Goal: Task Accomplishment & Management: Manage account settings

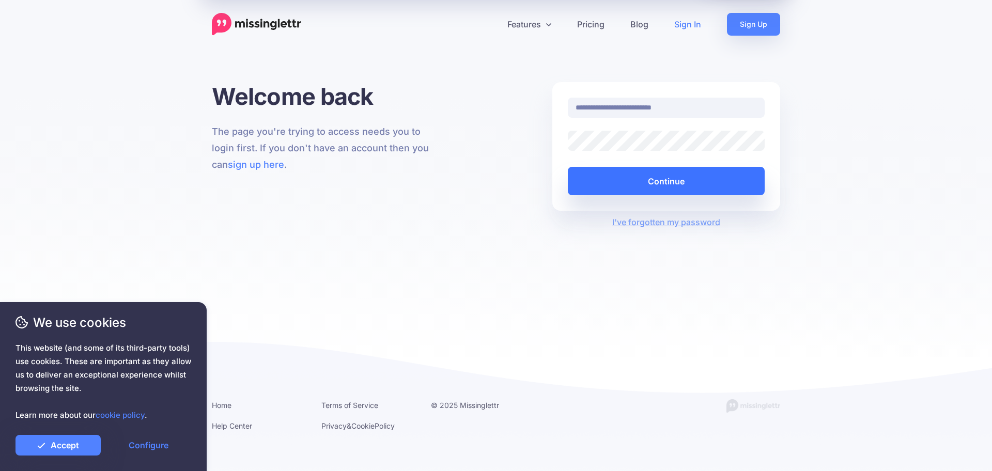
click at [606, 179] on button "Continue" at bounding box center [666, 181] width 197 height 28
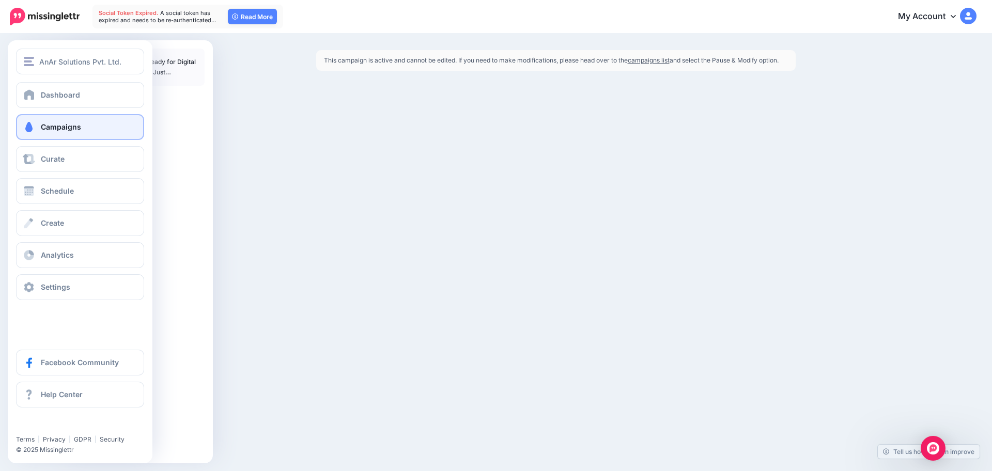
click at [47, 132] on link "Campaigns" at bounding box center [80, 127] width 128 height 26
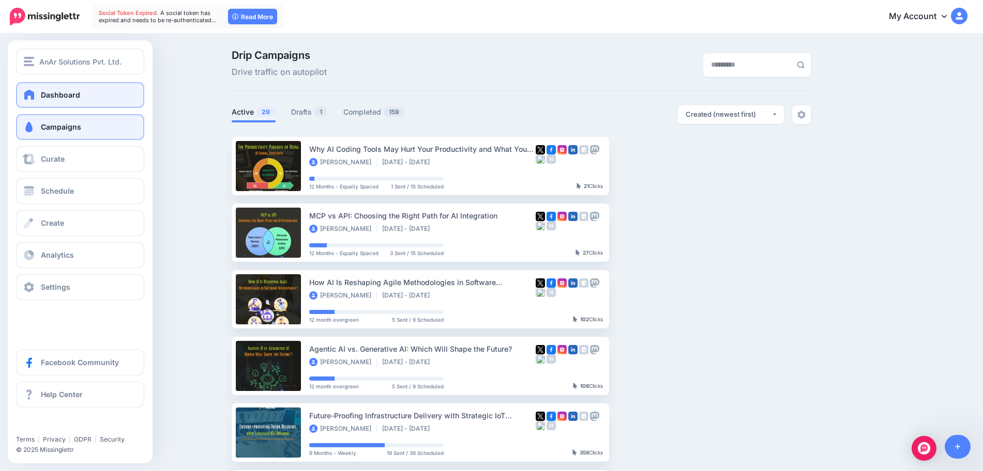
click at [79, 91] on link "Dashboard" at bounding box center [80, 95] width 128 height 26
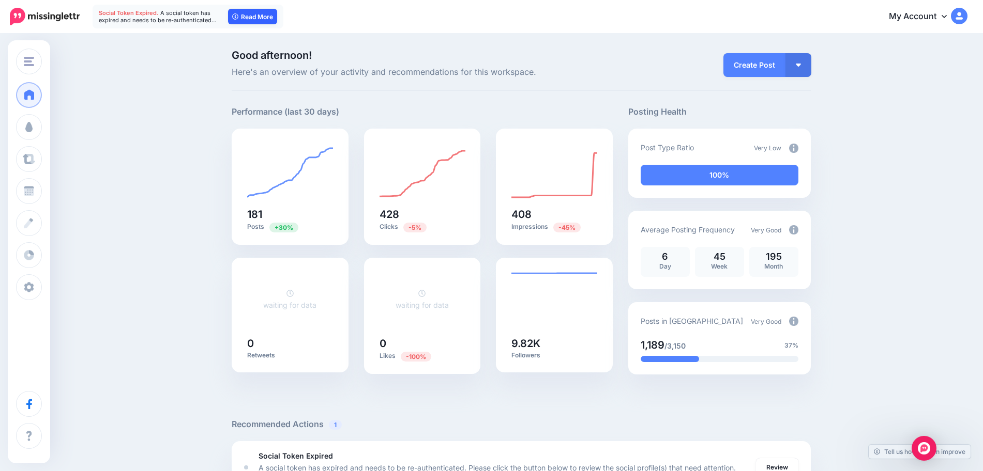
click at [255, 13] on link "Read More" at bounding box center [252, 17] width 49 height 16
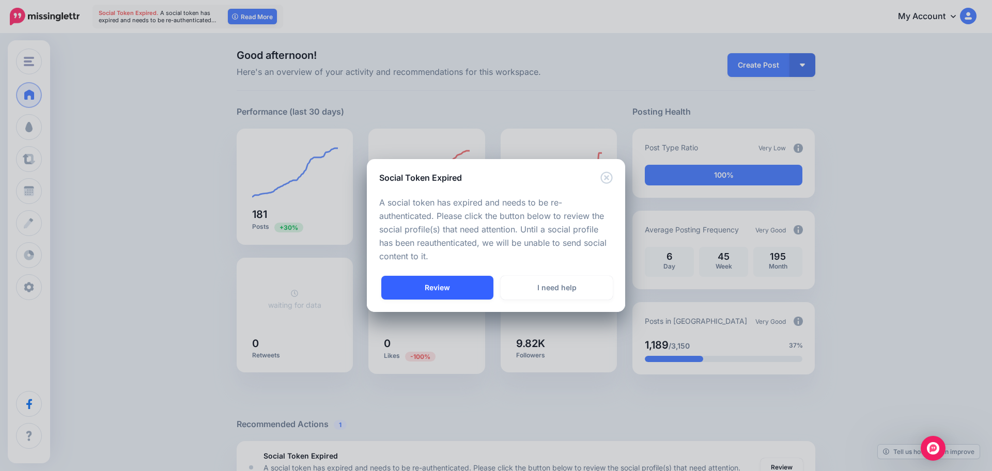
click at [463, 287] on link "Review" at bounding box center [437, 288] width 112 height 24
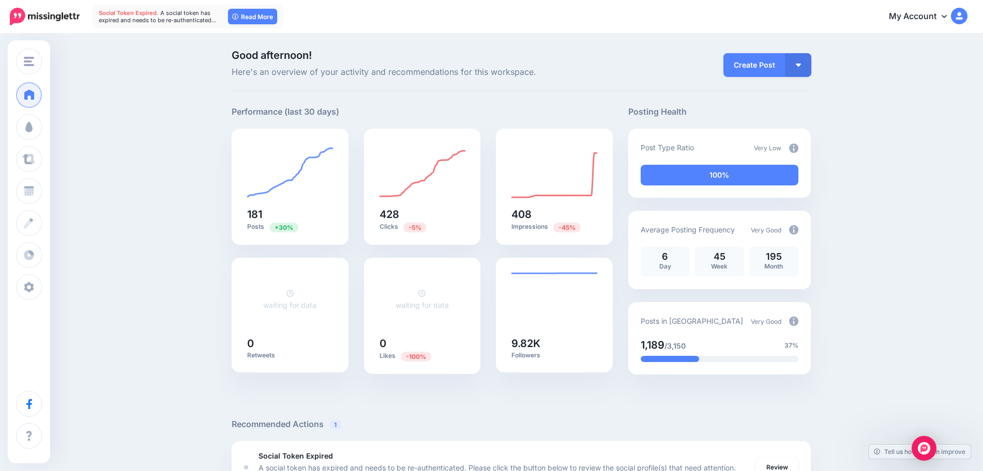
click at [738, 79] on div "Create Post Create Post Create Campaign Promote Post" at bounding box center [764, 65] width 93 height 29
click at [746, 67] on link "Create Post" at bounding box center [754, 65] width 62 height 24
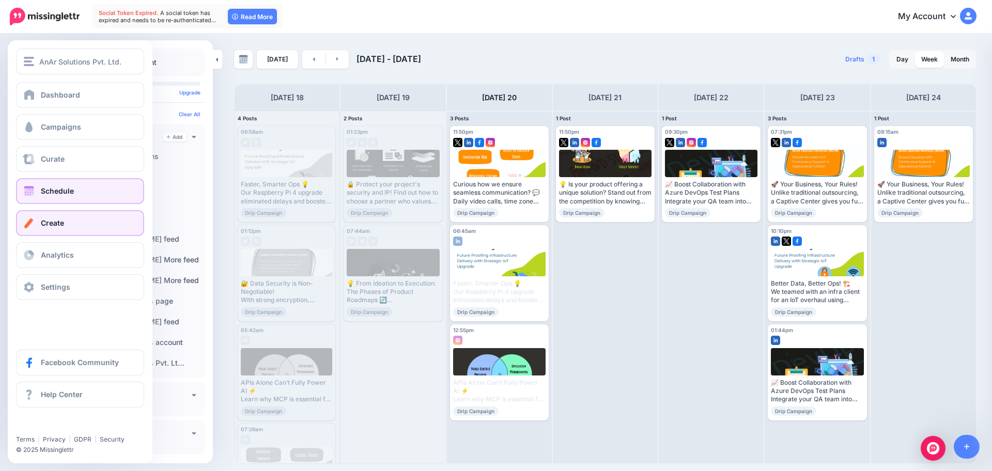
click at [46, 225] on span "Create" at bounding box center [52, 223] width 23 height 9
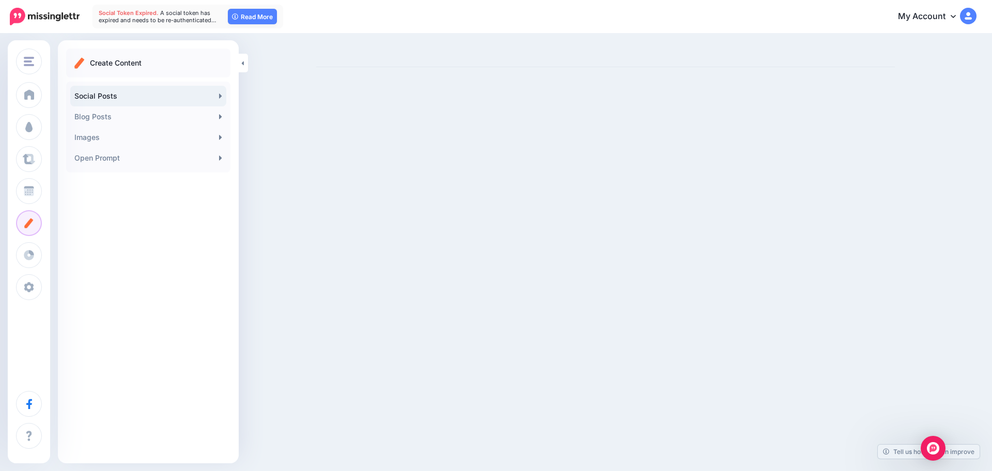
click at [170, 98] on link "Social Posts" at bounding box center [148, 96] width 156 height 21
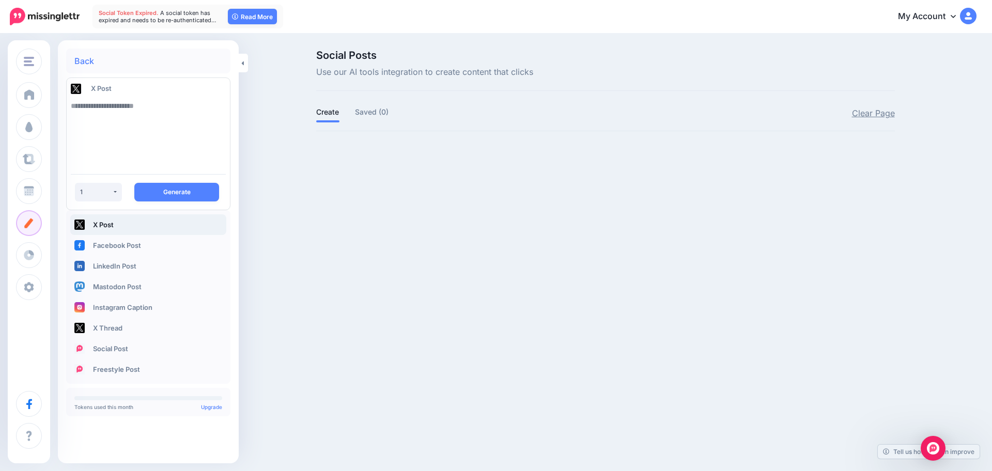
click at [881, 113] on link "Clear Page" at bounding box center [873, 113] width 43 height 13
click at [144, 101] on textarea at bounding box center [148, 131] width 155 height 70
click at [101, 183] on button "1" at bounding box center [98, 192] width 47 height 19
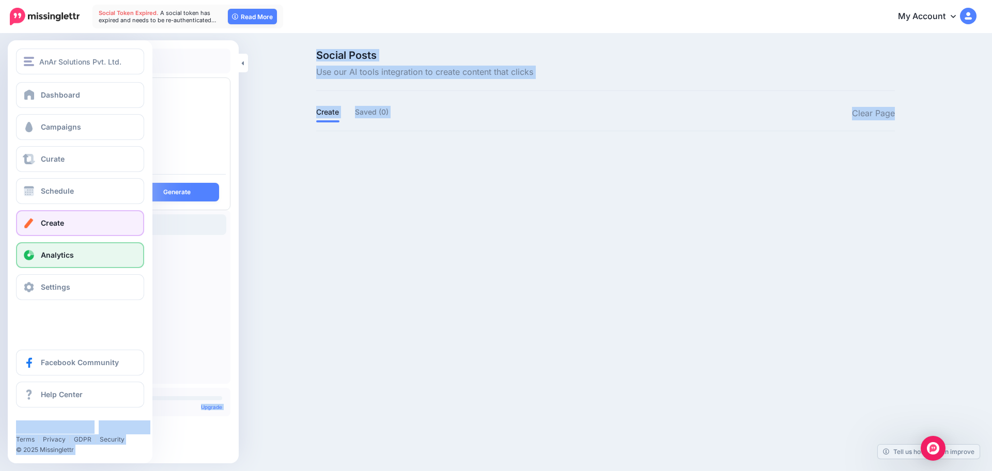
drag, startPoint x: 312, startPoint y: 214, endPoint x: 32, endPoint y: 257, distance: 283.4
click at [32, 257] on div "AnAr Solutions Pvt. Ltd. AnAr Solutions Pvt. Ltd. The Offce Scale Minds Add Wor…" at bounding box center [496, 235] width 992 height 471
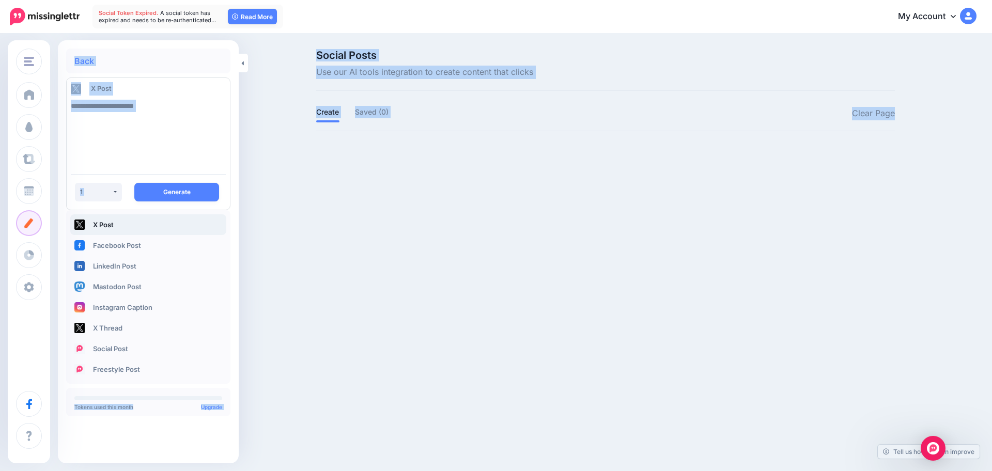
click at [339, 235] on div "AnAr Solutions Pvt. Ltd. AnAr Solutions Pvt. Ltd. The Offce Scale Minds Add Wor…" at bounding box center [496, 235] width 992 height 471
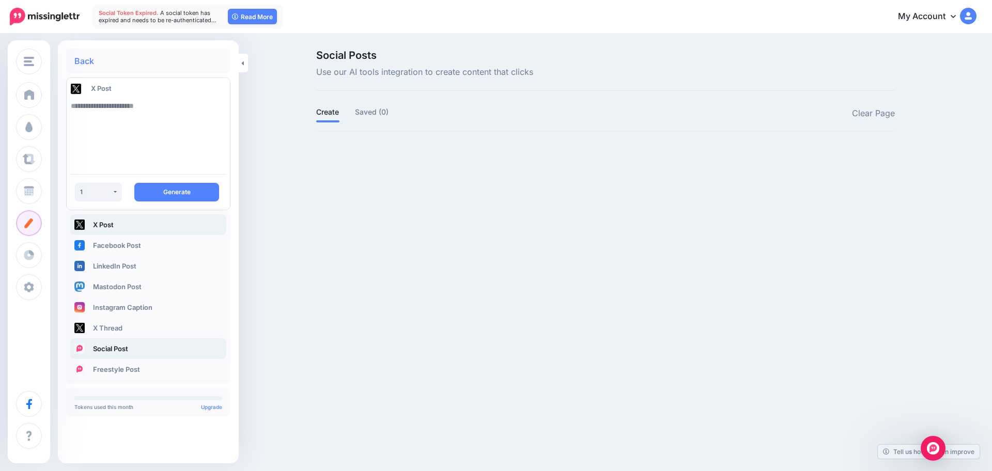
click at [173, 350] on link "Social Post" at bounding box center [148, 349] width 156 height 21
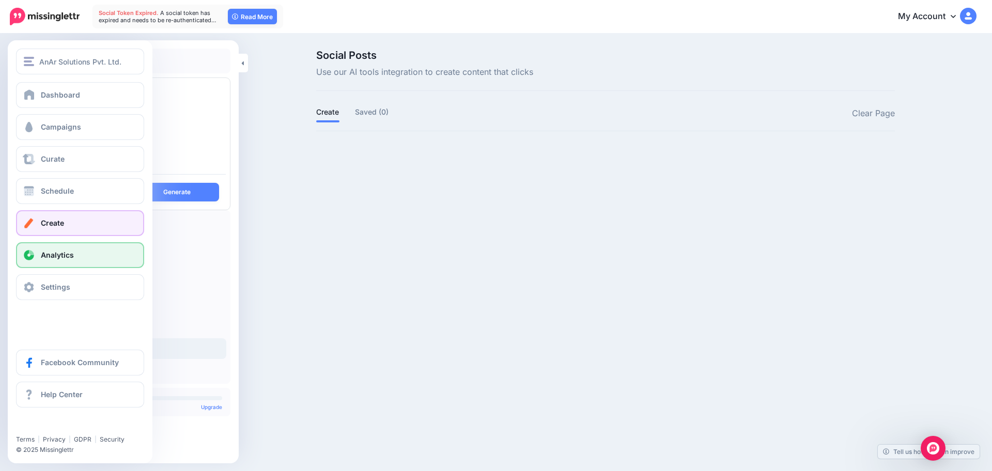
click at [58, 254] on span "Analytics" at bounding box center [57, 255] width 33 height 9
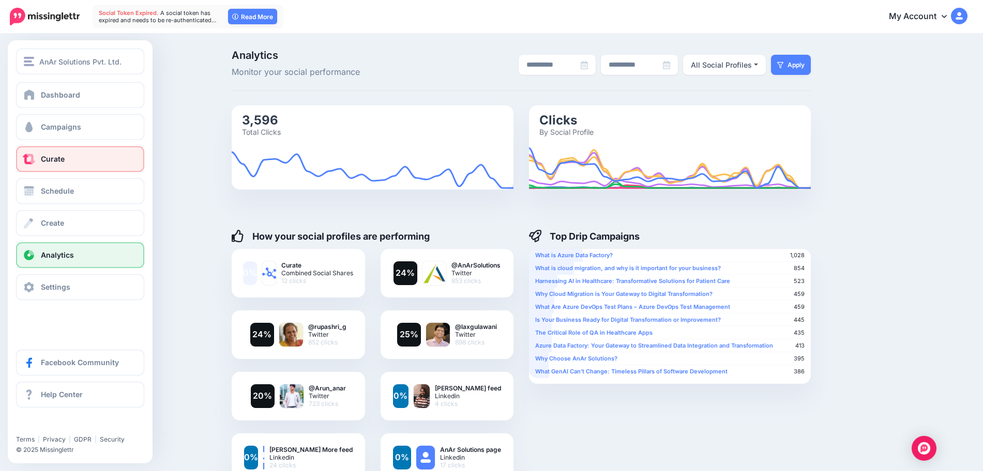
click at [29, 157] on span at bounding box center [28, 159] width 13 height 10
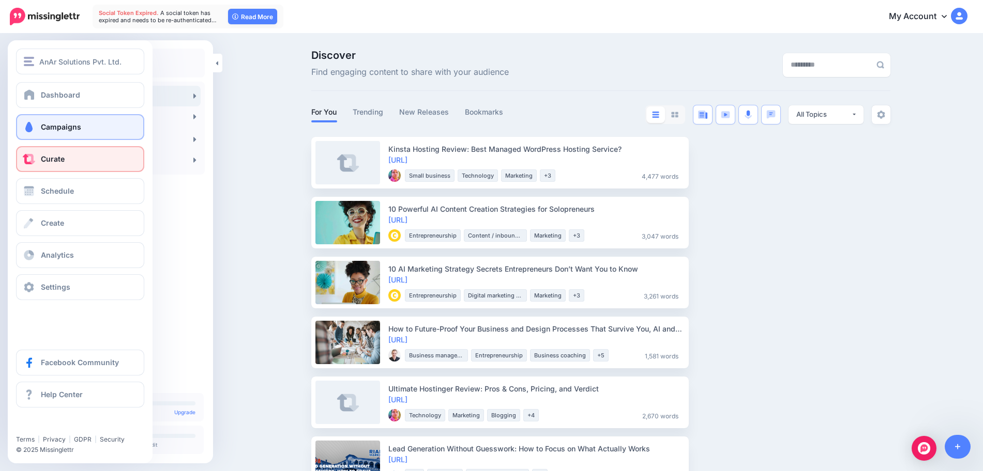
click at [24, 129] on span at bounding box center [28, 127] width 13 height 10
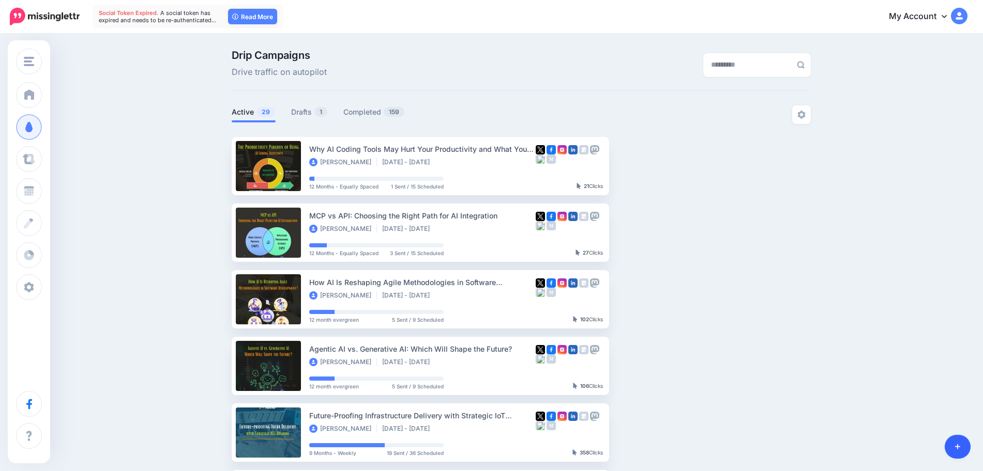
click at [963, 453] on link at bounding box center [957, 447] width 26 height 24
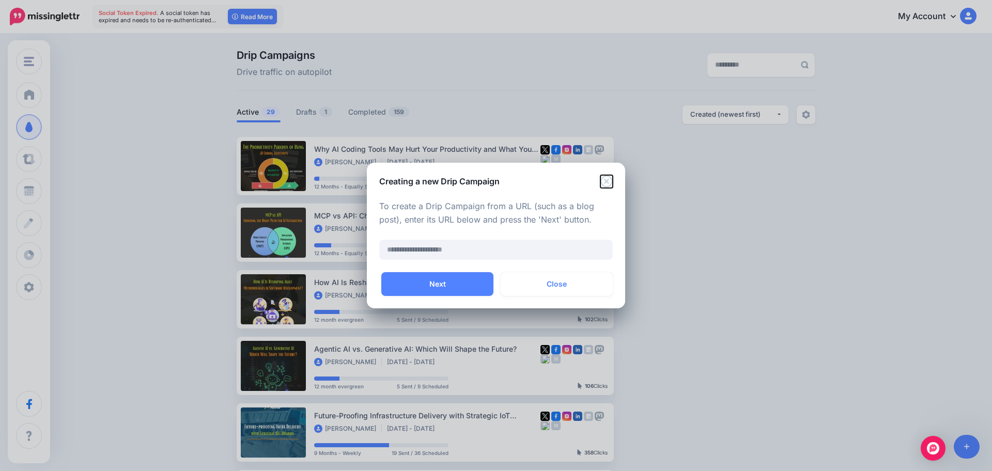
click at [609, 176] on icon "Close" at bounding box center [607, 181] width 12 height 12
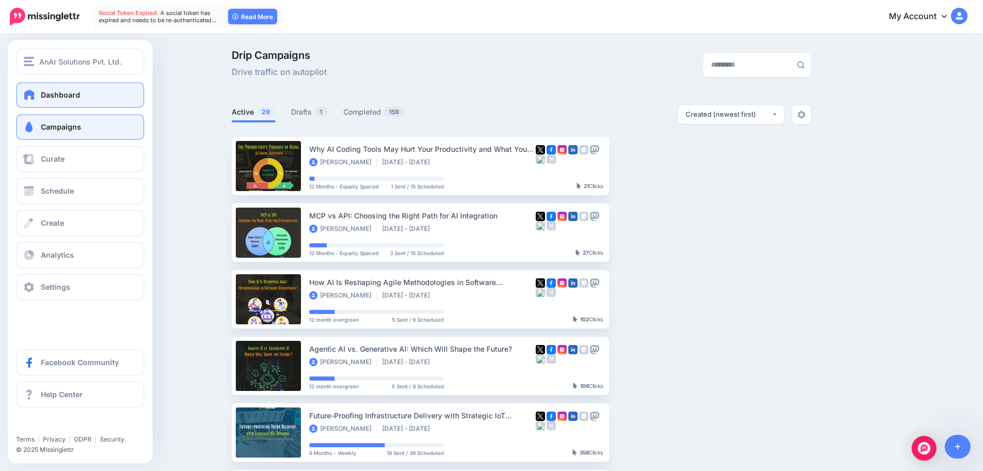
click at [33, 96] on span at bounding box center [29, 94] width 13 height 10
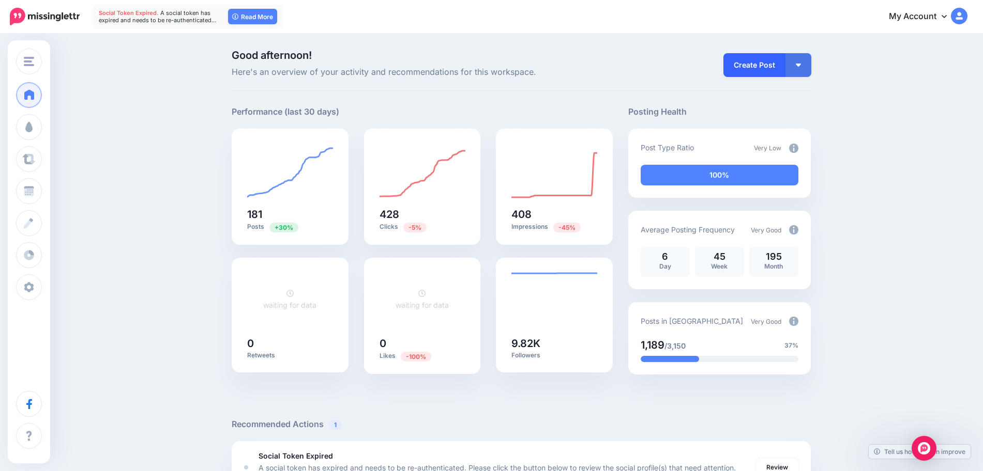
click at [759, 55] on link "Create Post" at bounding box center [754, 65] width 62 height 24
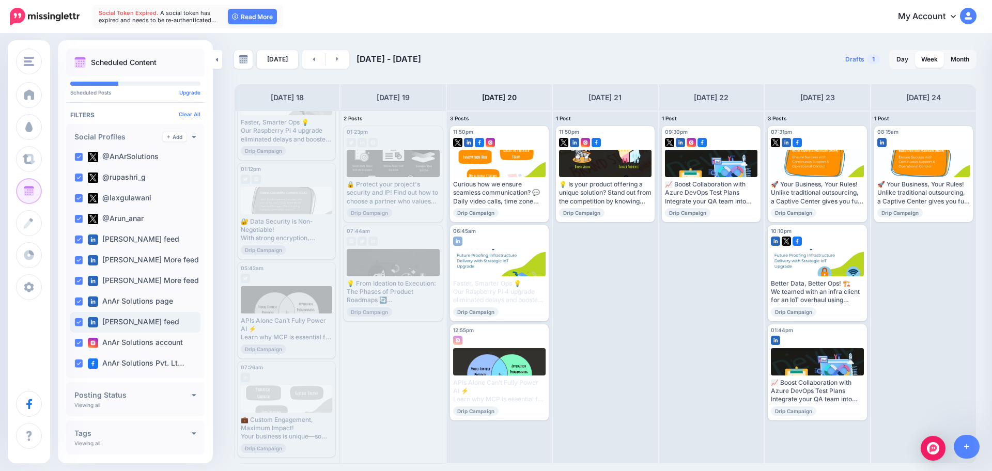
scroll to position [101, 0]
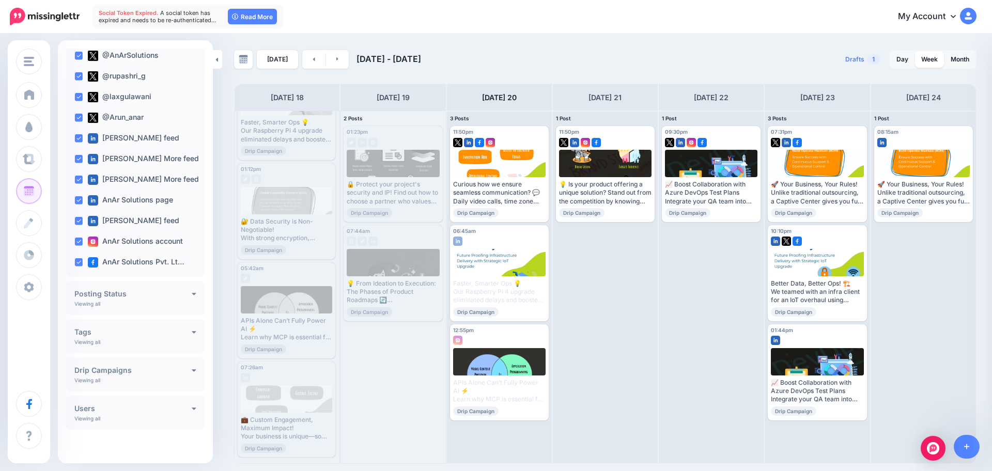
click at [178, 294] on h4 "Posting Status" at bounding box center [132, 294] width 117 height 7
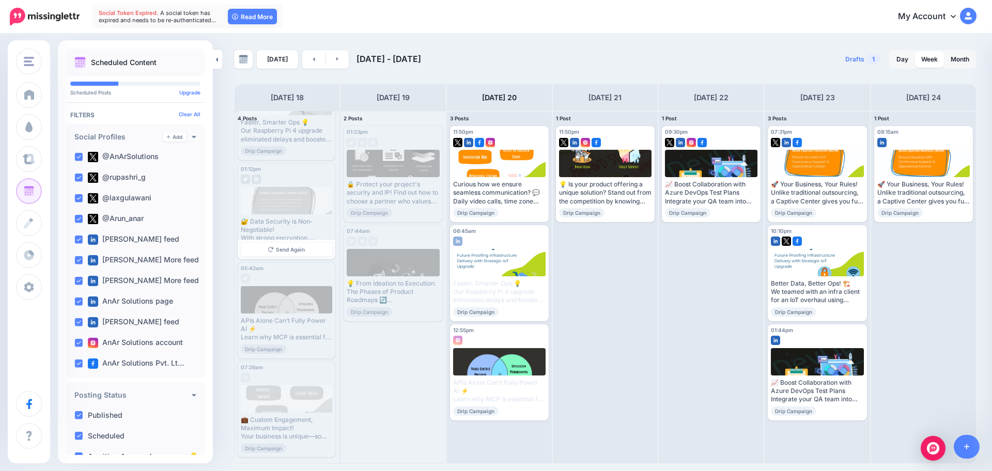
scroll to position [0, 0]
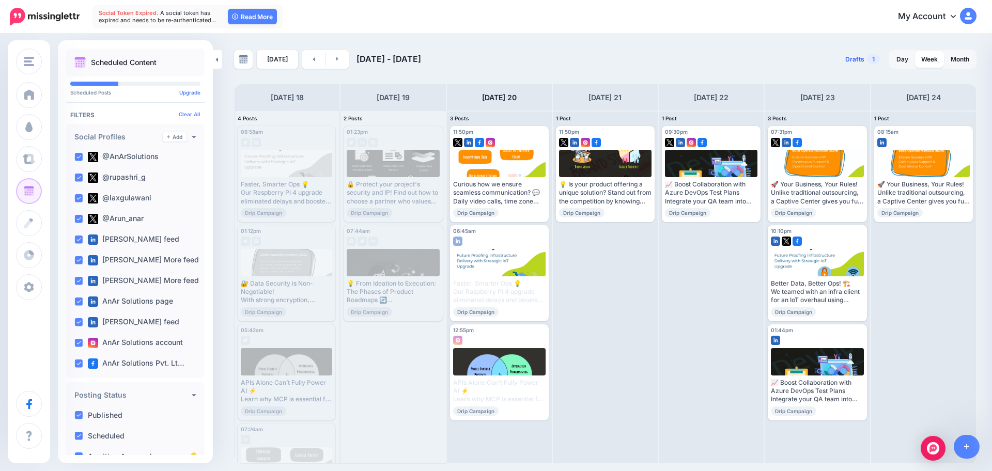
click at [848, 60] on span "Drafts" at bounding box center [855, 59] width 19 height 6
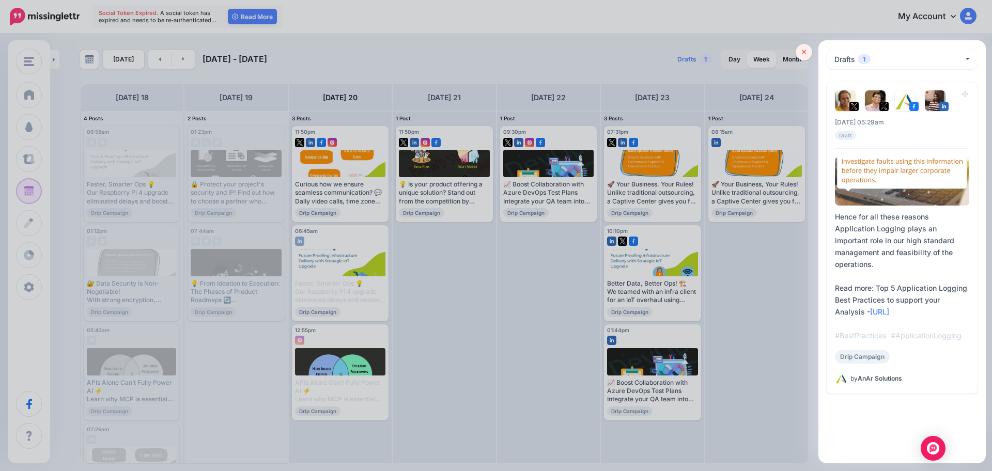
click at [812, 51] on link at bounding box center [804, 52] width 17 height 17
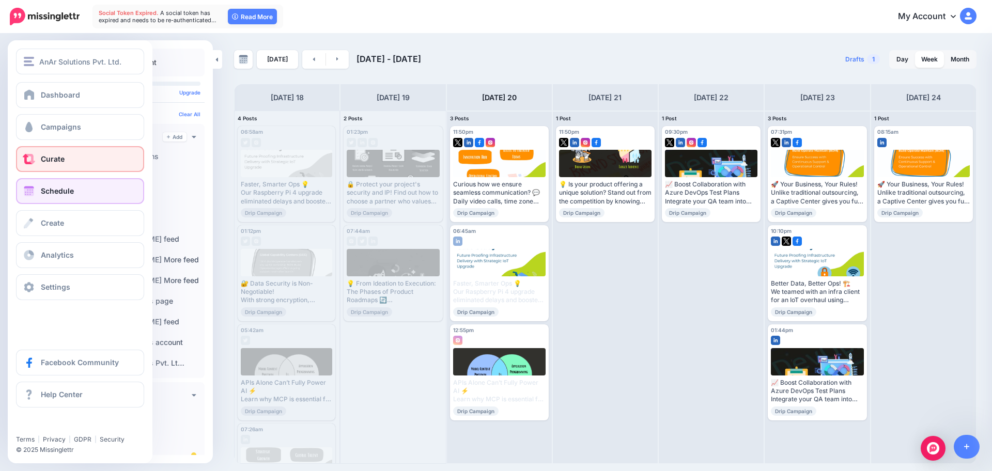
click at [46, 163] on span "Curate" at bounding box center [53, 159] width 24 height 9
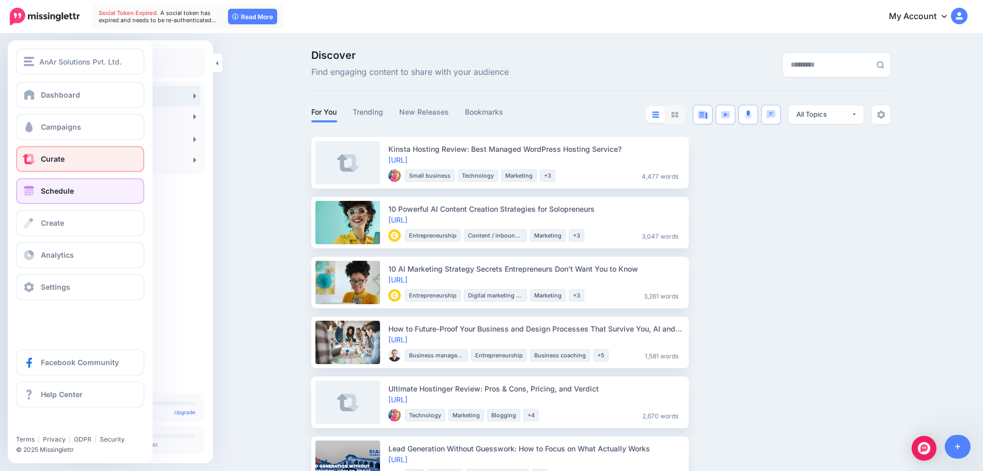
click at [90, 186] on link "Schedule" at bounding box center [80, 191] width 128 height 26
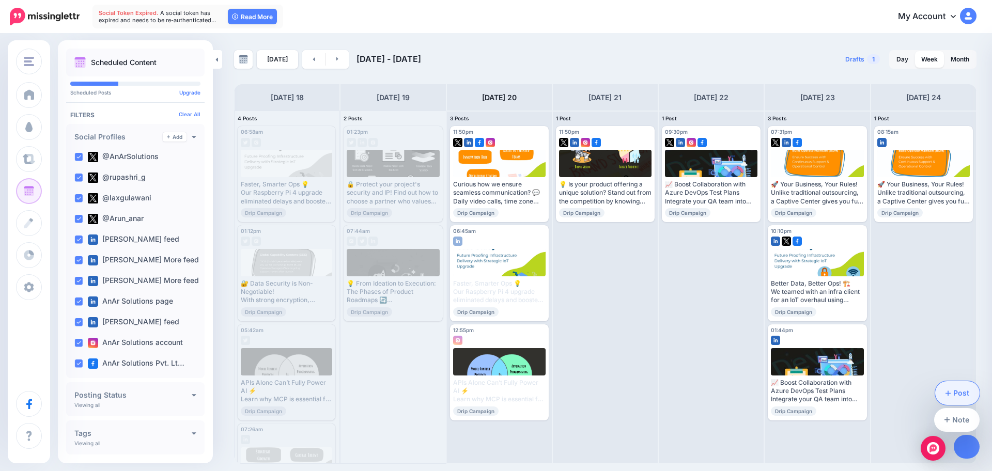
click at [961, 391] on link "Post" at bounding box center [958, 393] width 45 height 24
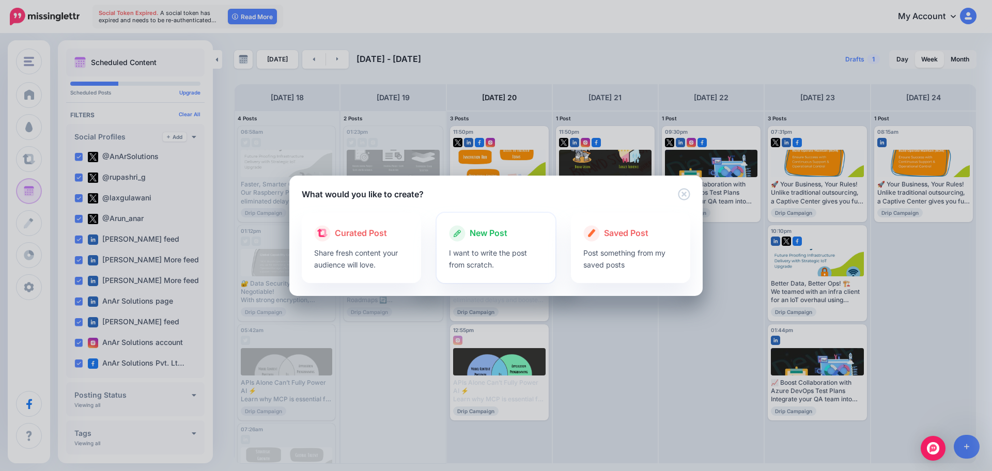
click at [487, 237] on span "New Post" at bounding box center [489, 233] width 38 height 13
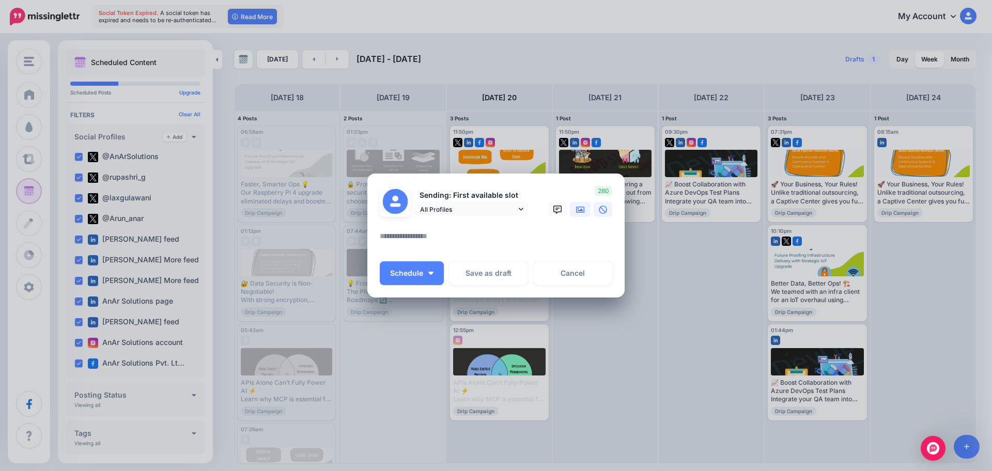
click at [577, 213] on icon at bounding box center [580, 210] width 8 height 8
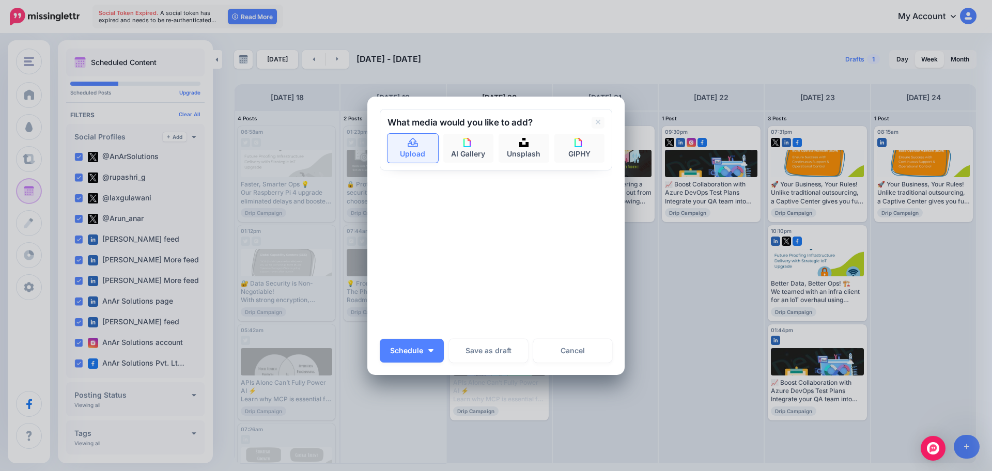
click at [401, 143] on link "Upload" at bounding box center [413, 148] width 51 height 29
click at [423, 147] on link "Upload" at bounding box center [413, 148] width 51 height 29
click at [415, 139] on link "Upload" at bounding box center [413, 148] width 51 height 29
click at [543, 342] on link "Cancel" at bounding box center [572, 351] width 79 height 24
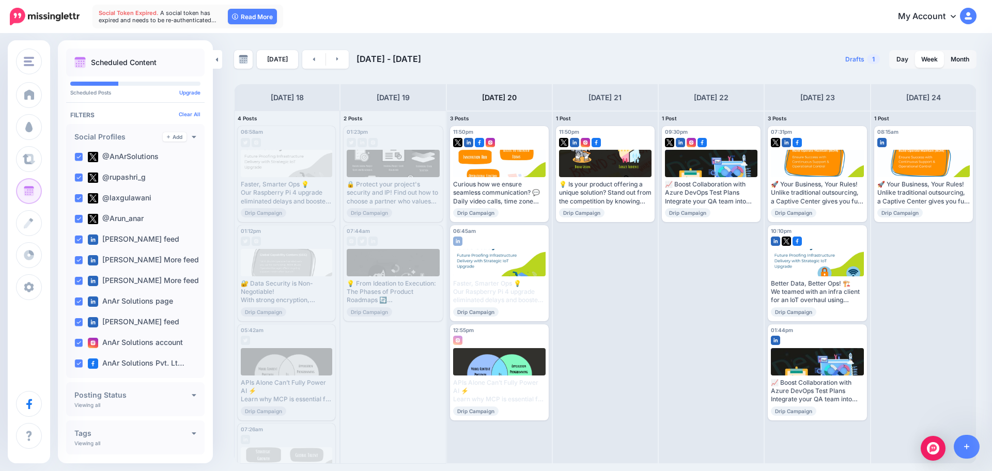
click at [103, 383] on div "Posting Status Viewing all Published Scheduled Awaiting Approval Error" at bounding box center [135, 400] width 139 height 34
click at [111, 394] on h4 "Posting Status" at bounding box center [132, 395] width 117 height 7
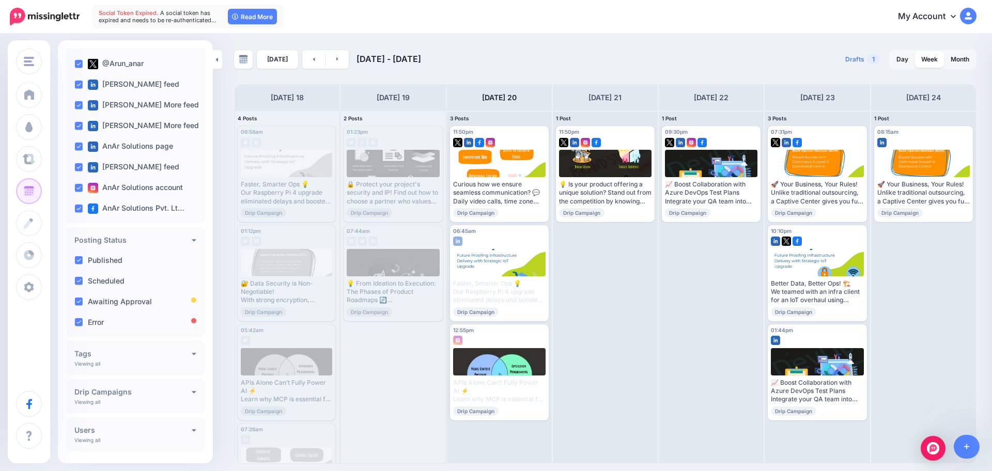
scroll to position [177, 0]
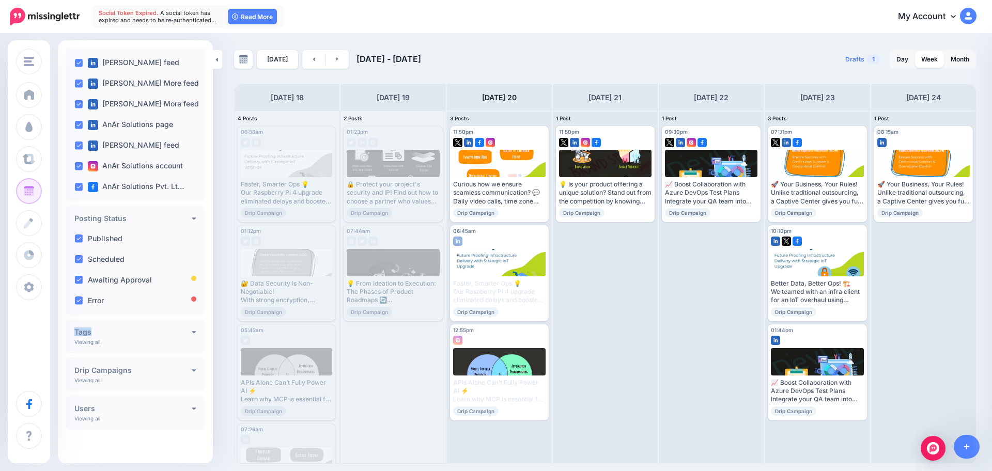
drag, startPoint x: 159, startPoint y: 312, endPoint x: 166, endPoint y: 327, distance: 16.6
click at [166, 327] on div "Scheduled Content Scheduled Posts Upgrade Tags" at bounding box center [135, 164] width 155 height 584
click at [166, 328] on div "Tags Add" at bounding box center [135, 332] width 122 height 9
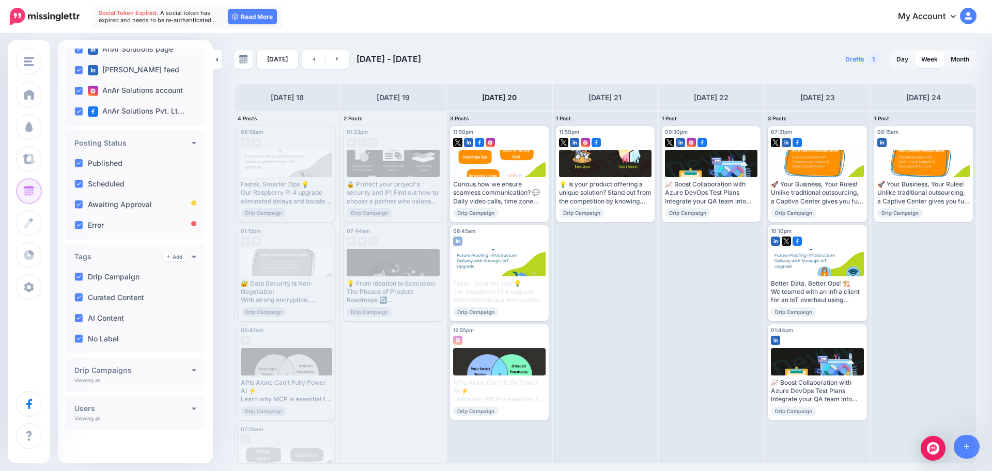
click at [174, 375] on div "**********" at bounding box center [135, 375] width 139 height 34
click at [186, 373] on h4 "Drip Campaigns" at bounding box center [132, 370] width 117 height 7
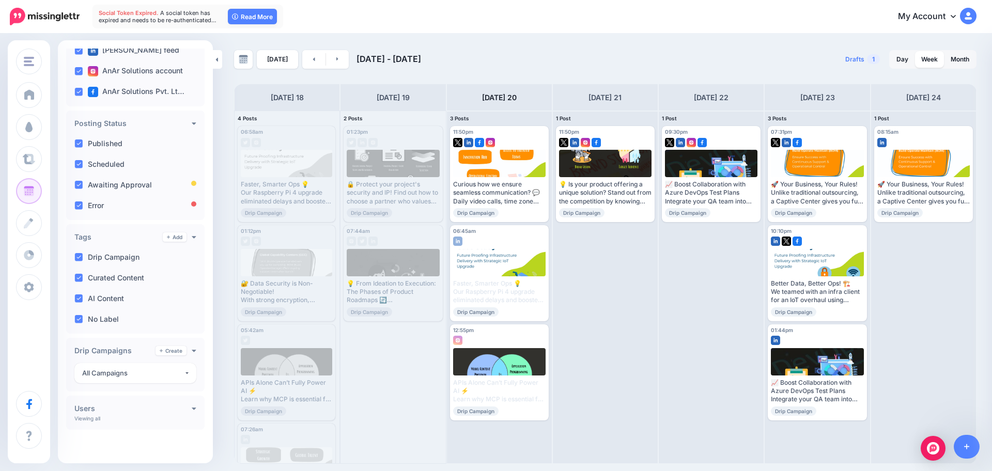
click at [185, 406] on h4 "Users" at bounding box center [132, 408] width 117 height 7
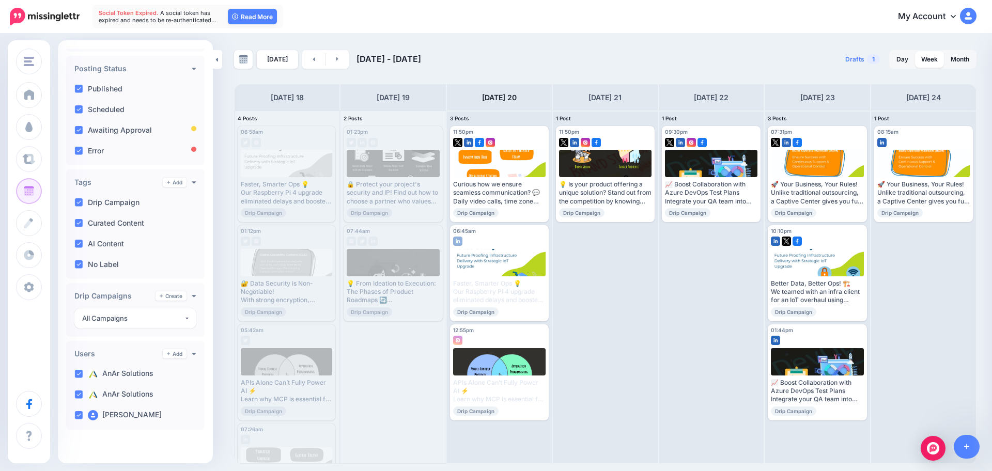
scroll to position [0, 0]
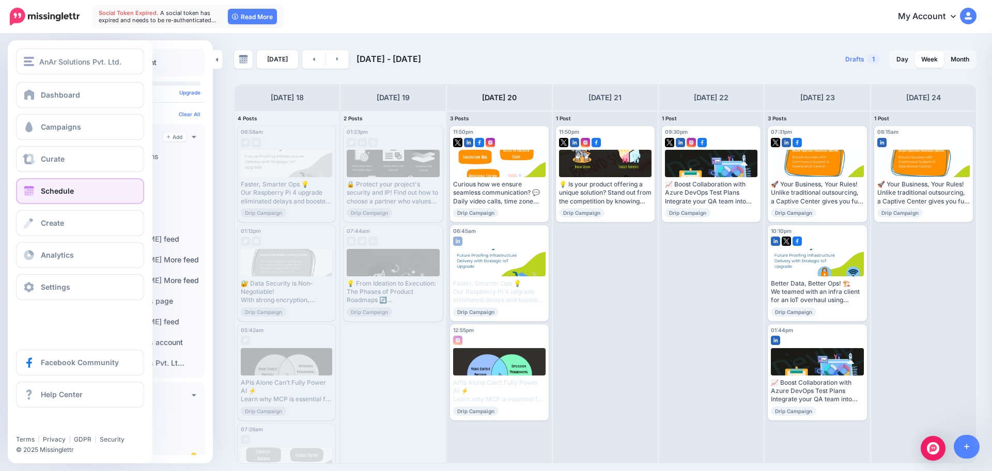
click at [16, 106] on div "Dashboard Campaigns Curate Schedule Create Analytics Settings Facebook Communit…" at bounding box center [80, 191] width 145 height 218
click at [23, 102] on link "Dashboard" at bounding box center [80, 95] width 128 height 26
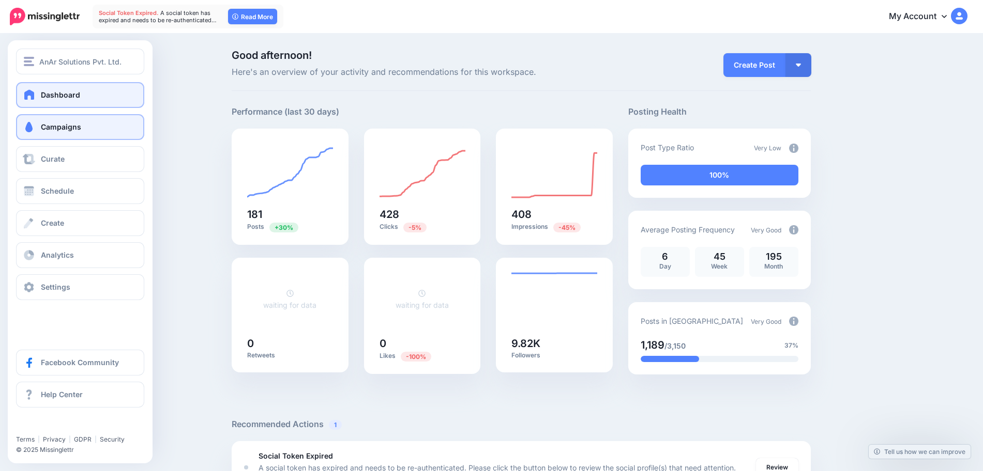
click at [64, 129] on span "Campaigns" at bounding box center [61, 127] width 40 height 9
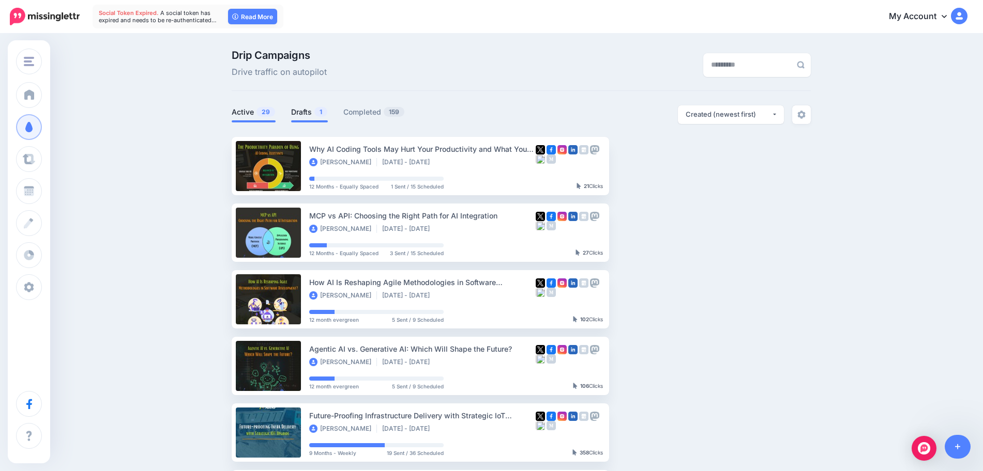
click at [303, 111] on link "Drafts 1" at bounding box center [309, 112] width 37 height 12
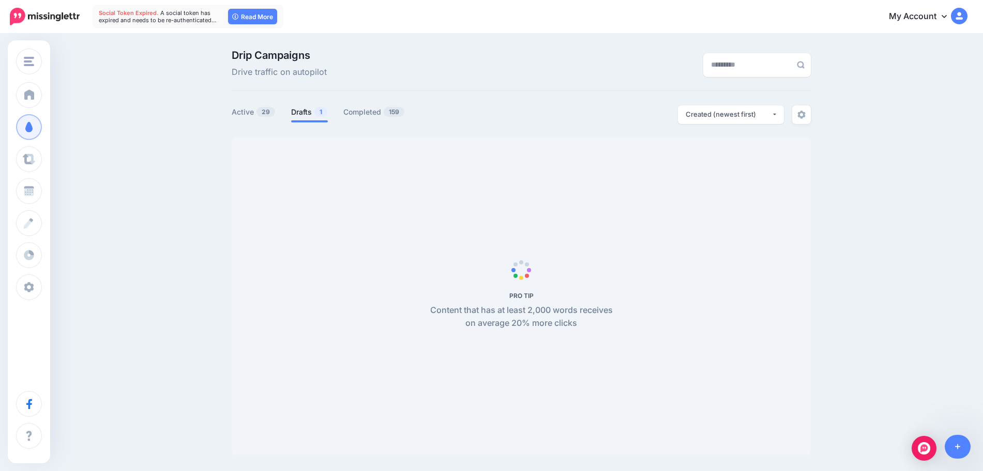
click at [265, 125] on div at bounding box center [521, 130] width 579 height 13
click at [268, 114] on span "29" at bounding box center [265, 112] width 19 height 10
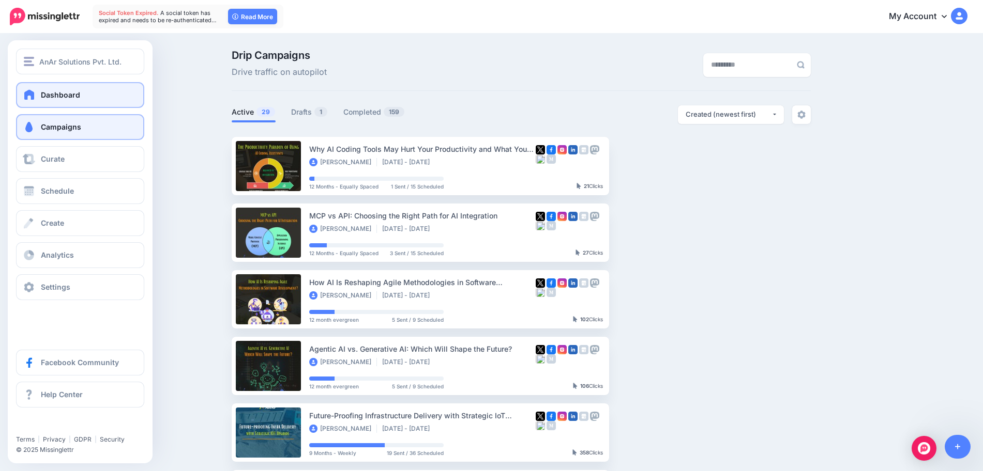
click at [42, 100] on link "Dashboard" at bounding box center [80, 95] width 128 height 26
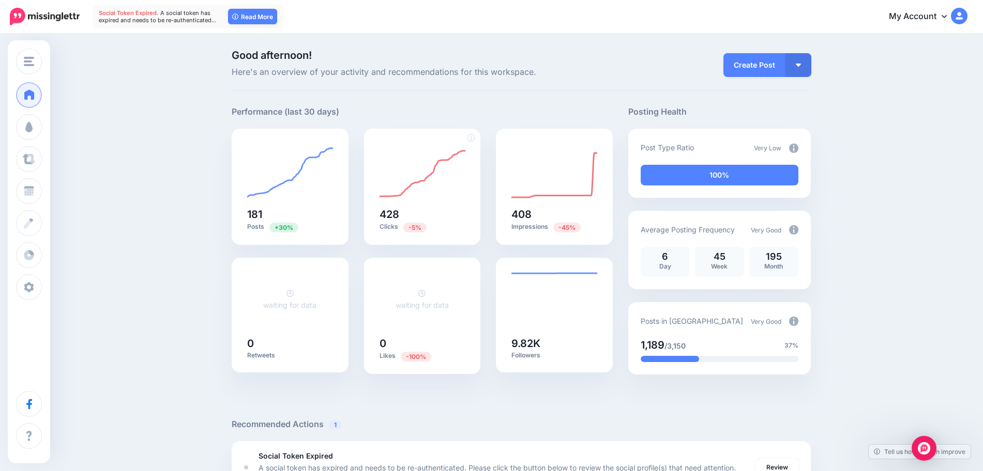
click at [471, 189] on div "428 Clicks -5%" at bounding box center [422, 187] width 117 height 116
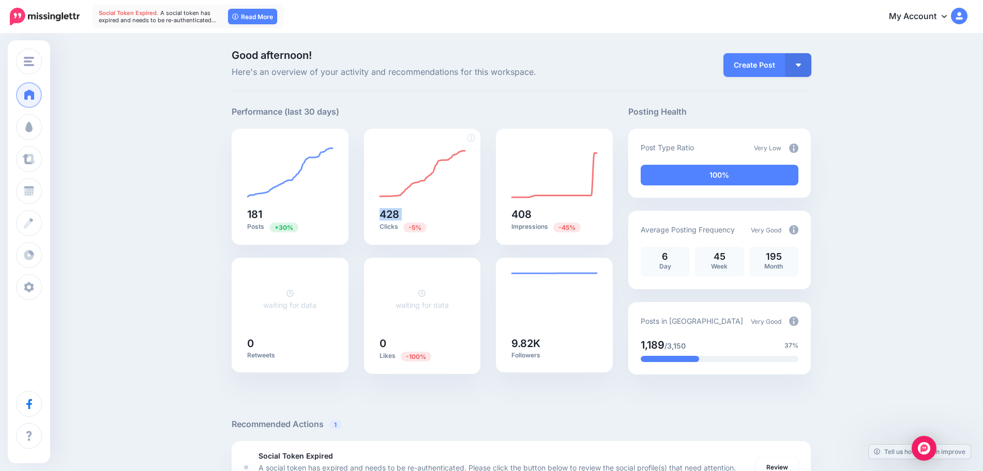
click at [471, 189] on div "428 Clicks -5%" at bounding box center [422, 187] width 117 height 116
click at [803, 52] on div "Create Post Create Post Create Campaign Promote Post" at bounding box center [764, 65] width 93 height 29
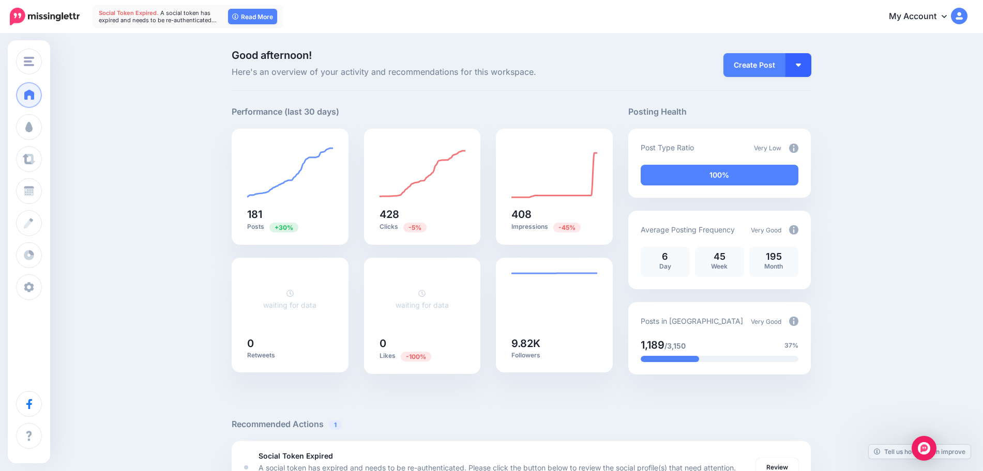
click at [806, 74] on button "button" at bounding box center [798, 65] width 26 height 24
click at [798, 87] on link "Create Post" at bounding box center [768, 93] width 75 height 20
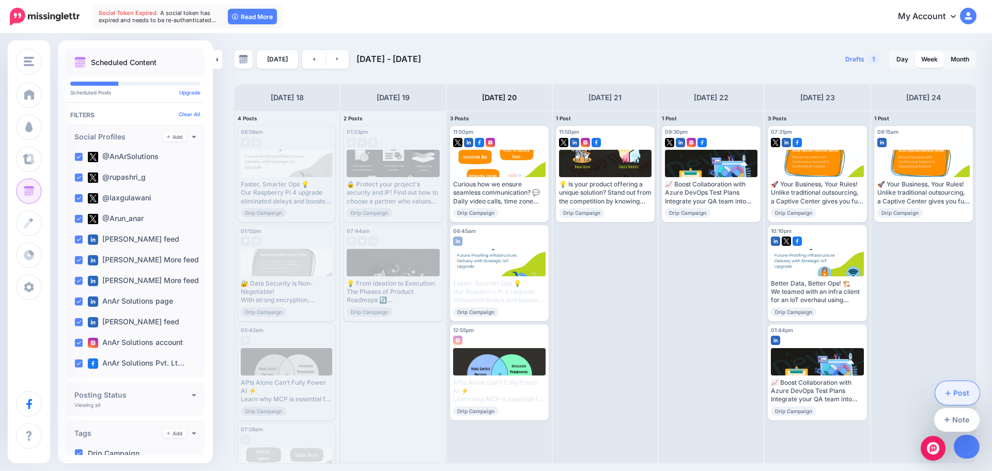
click at [960, 384] on link "Post" at bounding box center [958, 393] width 45 height 24
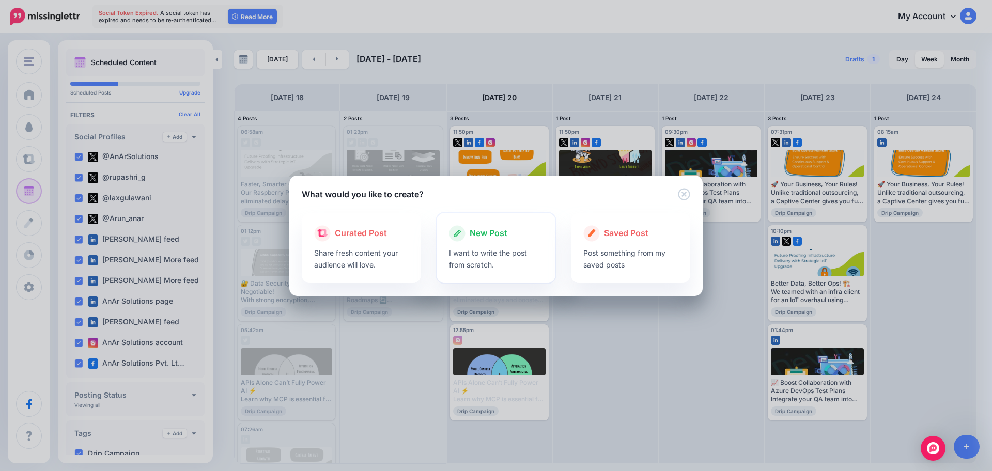
click at [488, 230] on span "New Post" at bounding box center [489, 233] width 38 height 13
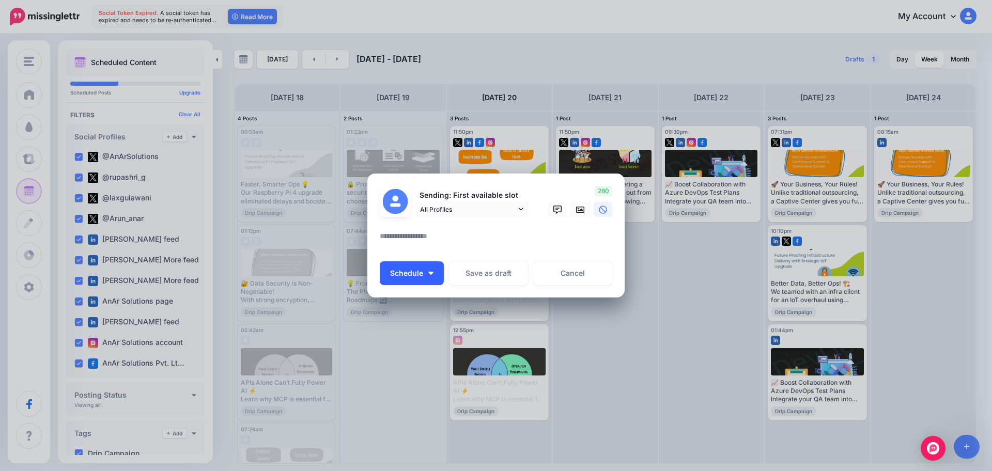
click at [425, 266] on button "Schedule" at bounding box center [412, 274] width 64 height 24
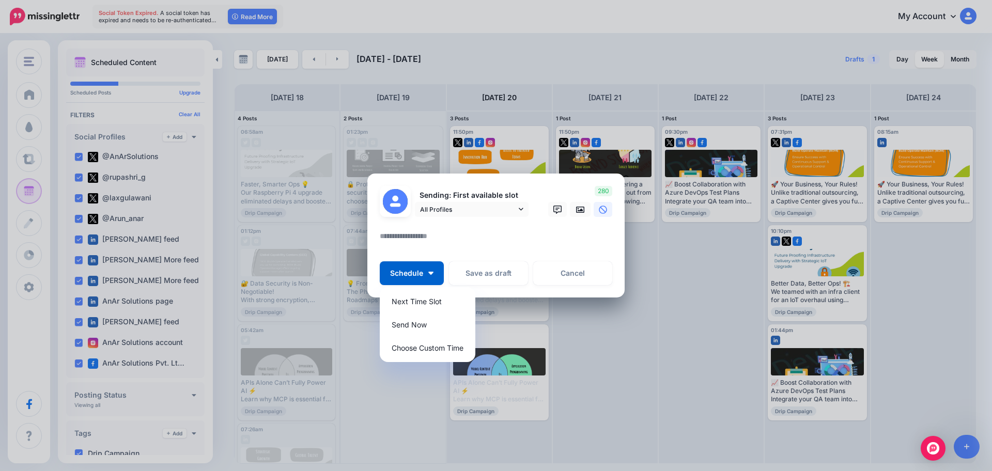
click at [463, 254] on div at bounding box center [496, 242] width 233 height 24
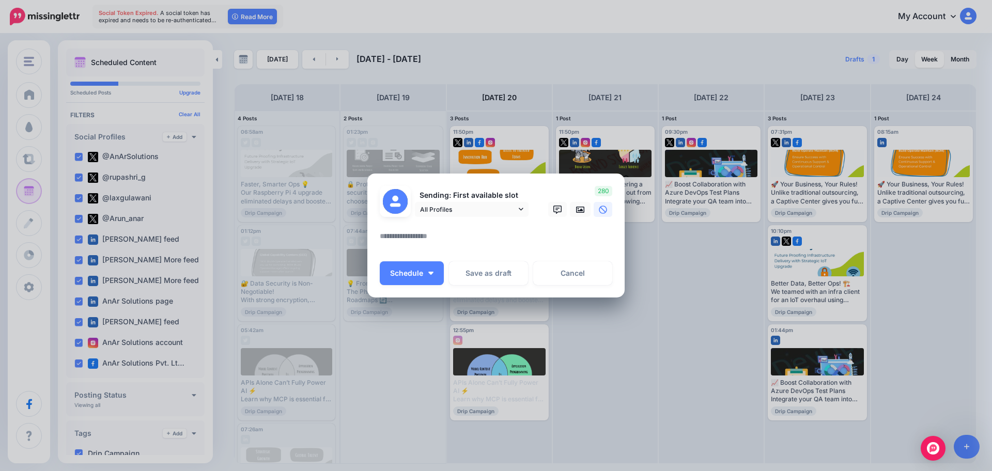
click at [472, 164] on div "Create Post Loading" at bounding box center [496, 235] width 992 height 471
click at [167, 209] on div "Create Post Loading" at bounding box center [496, 235] width 992 height 471
click at [540, 274] on link "Cancel" at bounding box center [572, 274] width 79 height 24
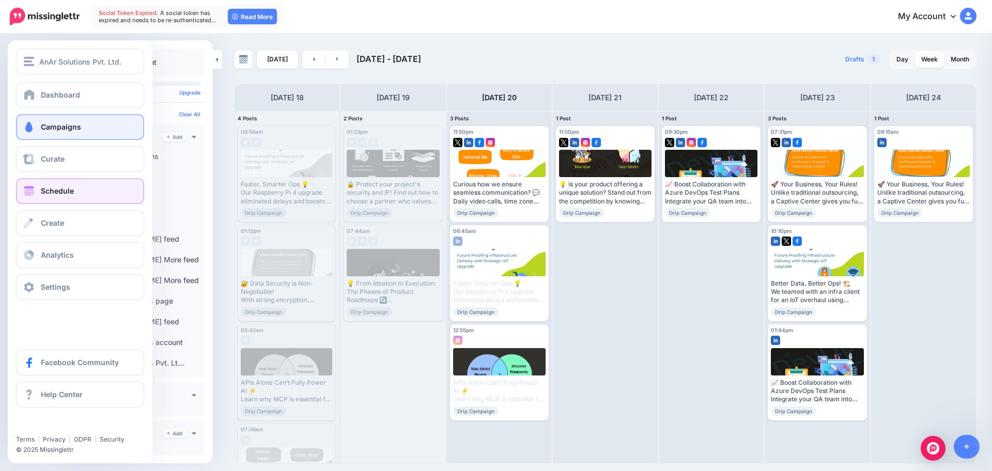
click at [33, 134] on link "Campaigns" at bounding box center [80, 127] width 128 height 26
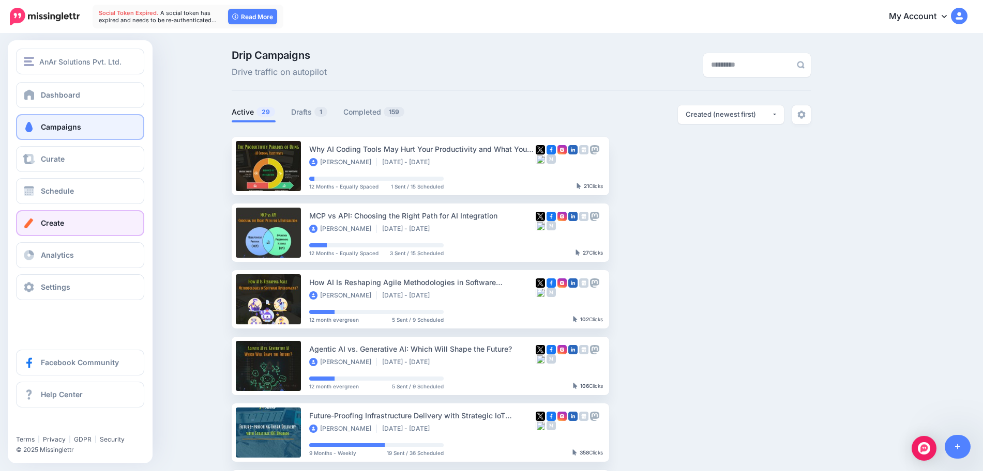
click at [53, 217] on link "Create" at bounding box center [80, 223] width 128 height 26
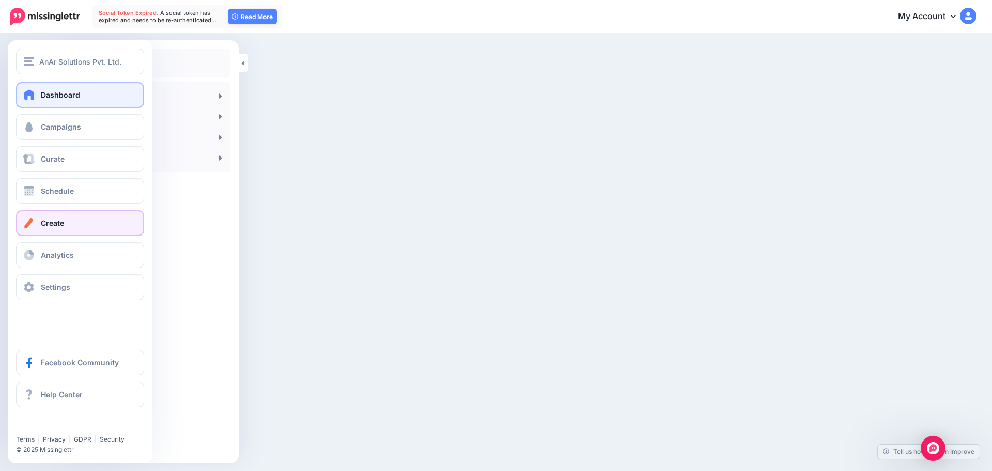
click at [56, 105] on link "Dashboard" at bounding box center [80, 95] width 128 height 26
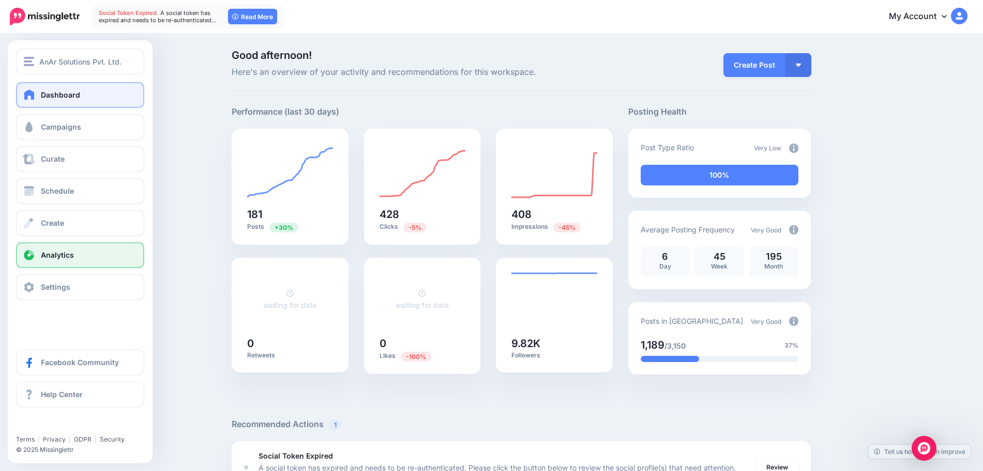
click at [96, 263] on link "Analytics" at bounding box center [80, 255] width 128 height 26
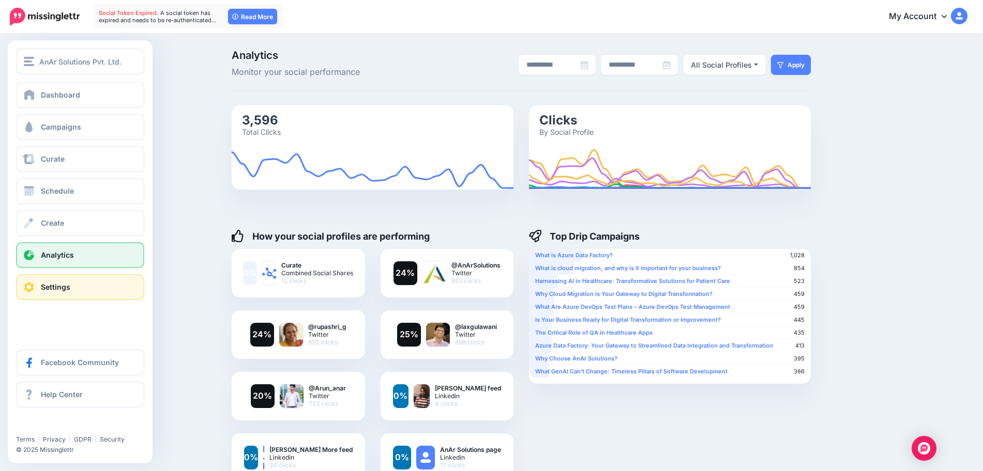
click at [39, 281] on link "Settings" at bounding box center [80, 287] width 128 height 26
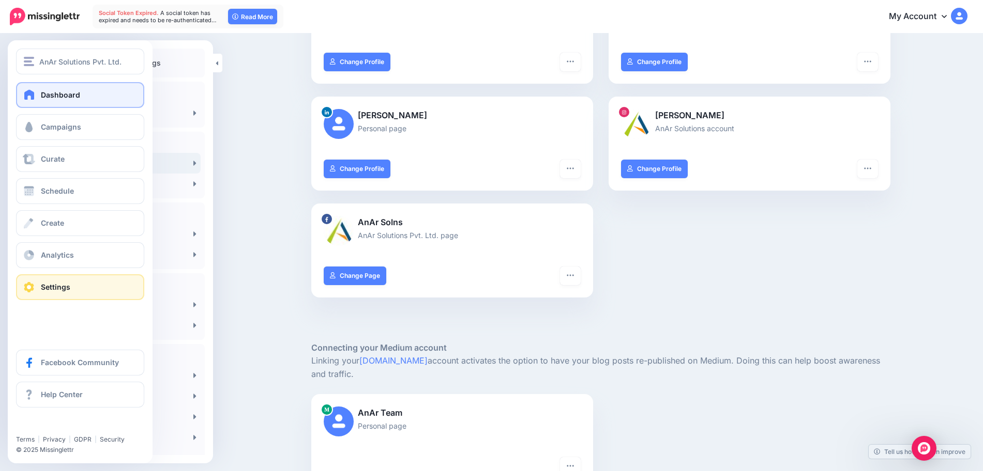
click at [24, 104] on link "Dashboard" at bounding box center [80, 95] width 128 height 26
